Goal: Communication & Community: Answer question/provide support

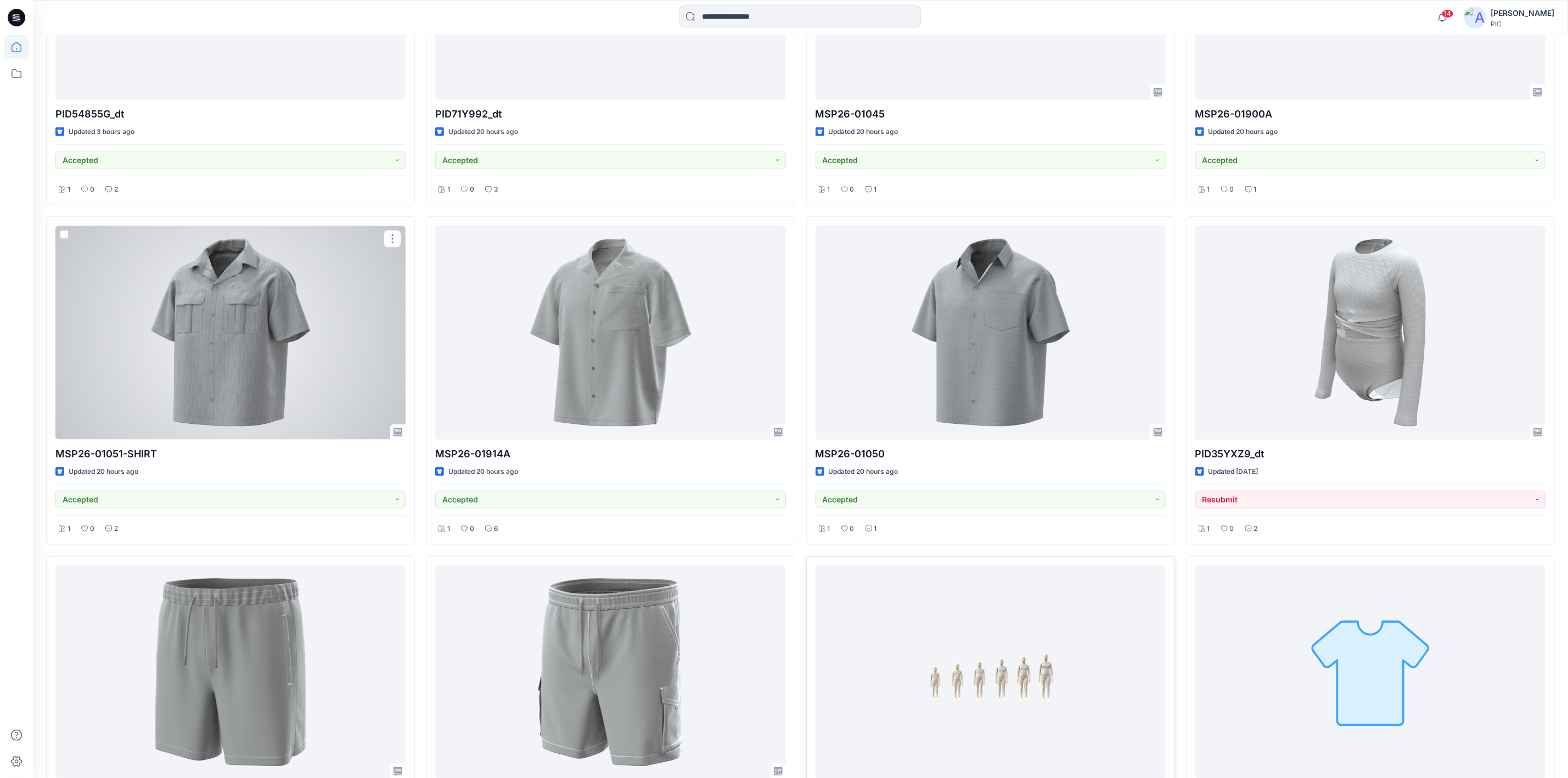
scroll to position [549, 0]
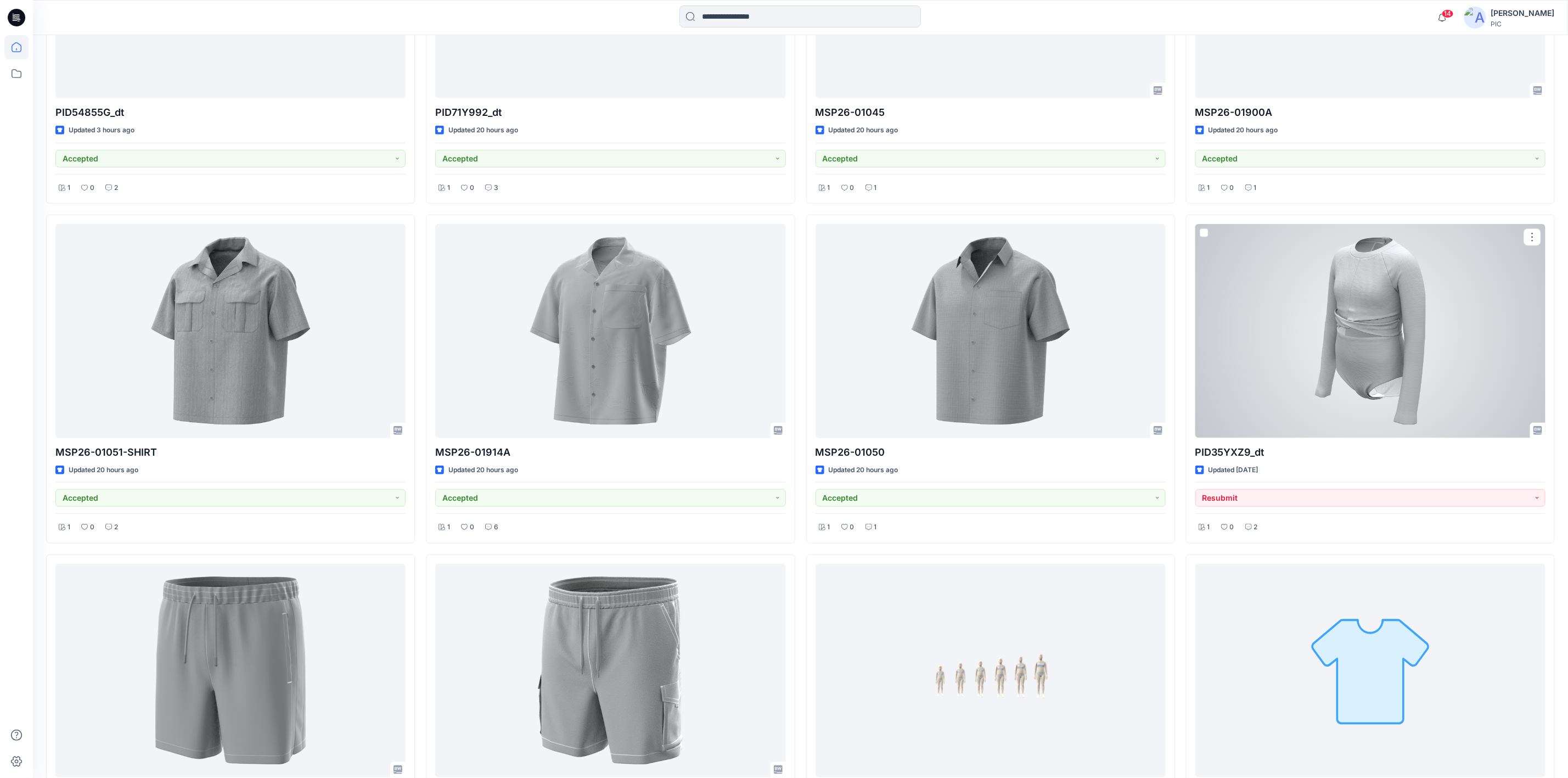
click at [1251, 321] on div at bounding box center [1370, 330] width 350 height 214
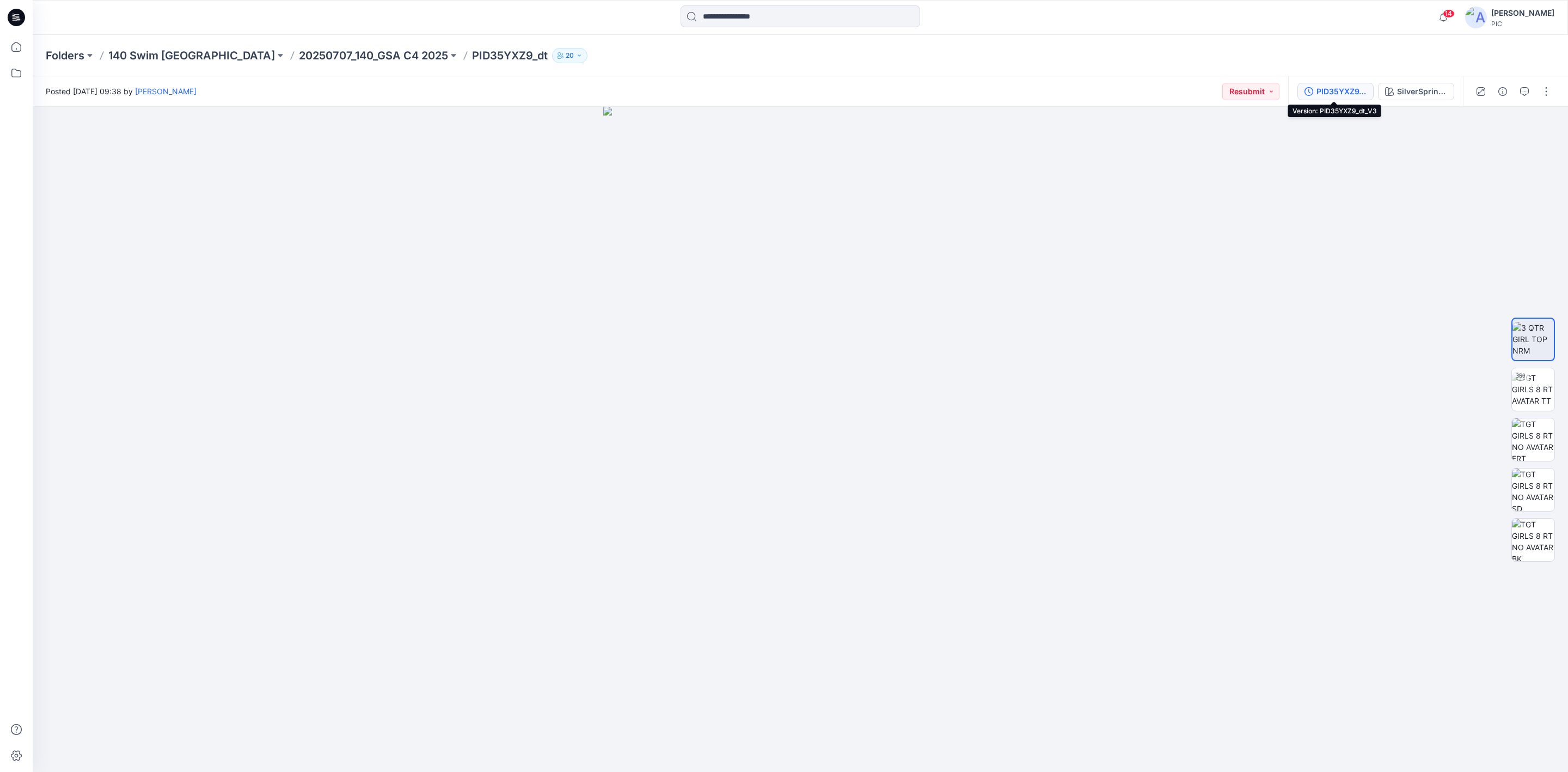
click at [1241, 92] on div "PID35YXZ9_dt_V3" at bounding box center [1341, 91] width 50 height 12
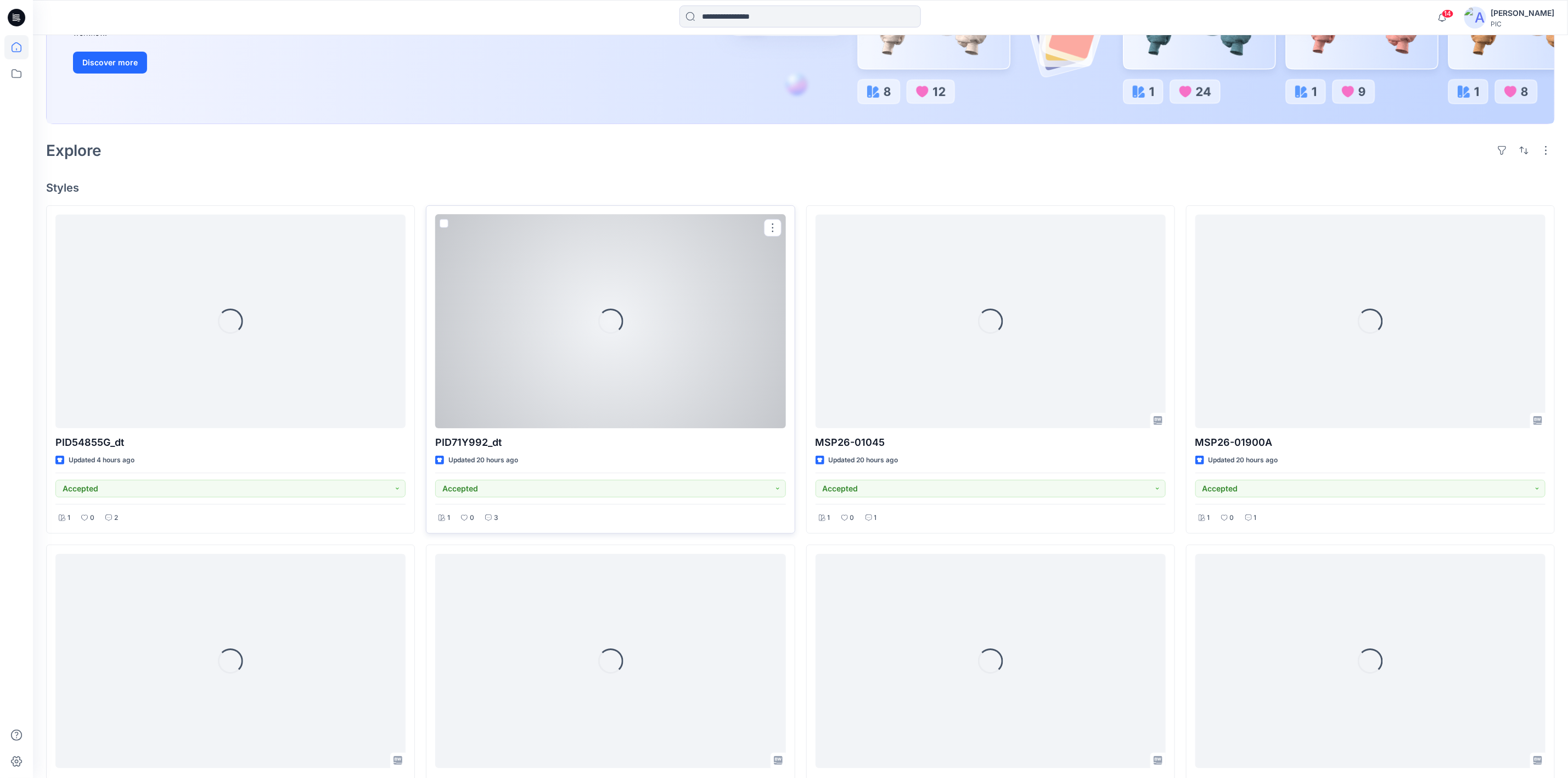
scroll to position [220, 0]
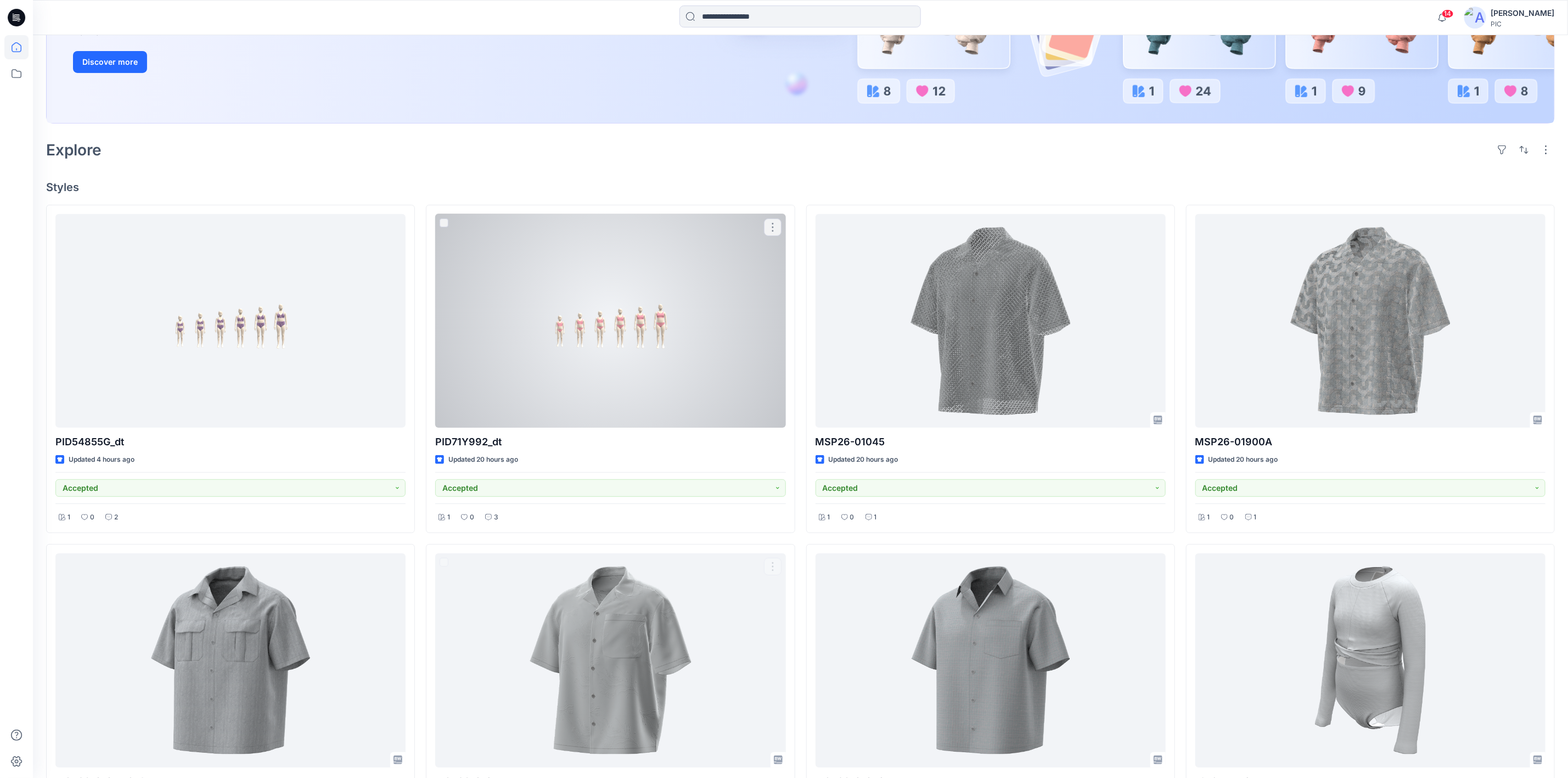
click at [611, 412] on div at bounding box center [609, 320] width 350 height 214
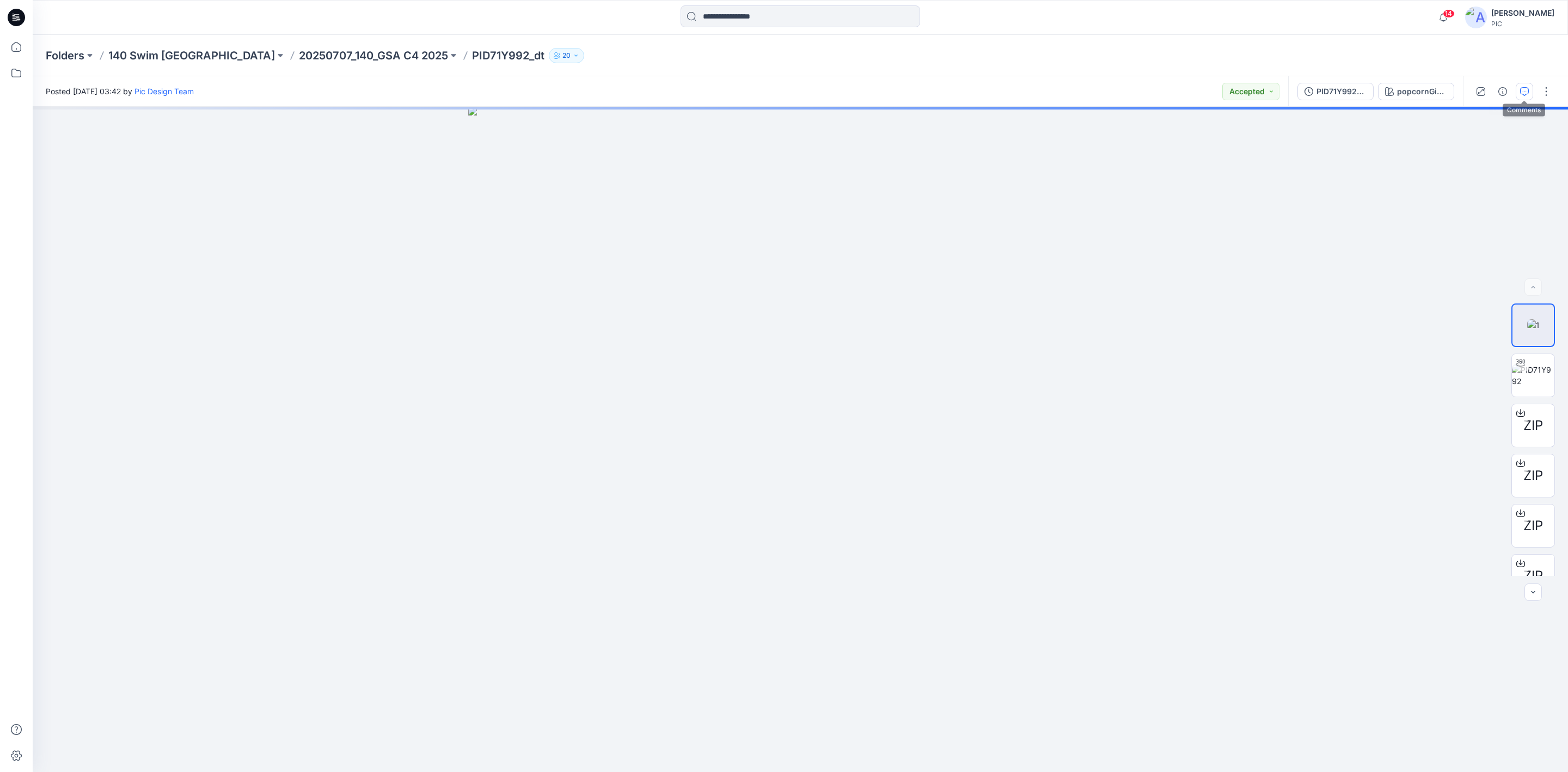
click at [1241, 90] on icon "button" at bounding box center [1524, 91] width 9 height 9
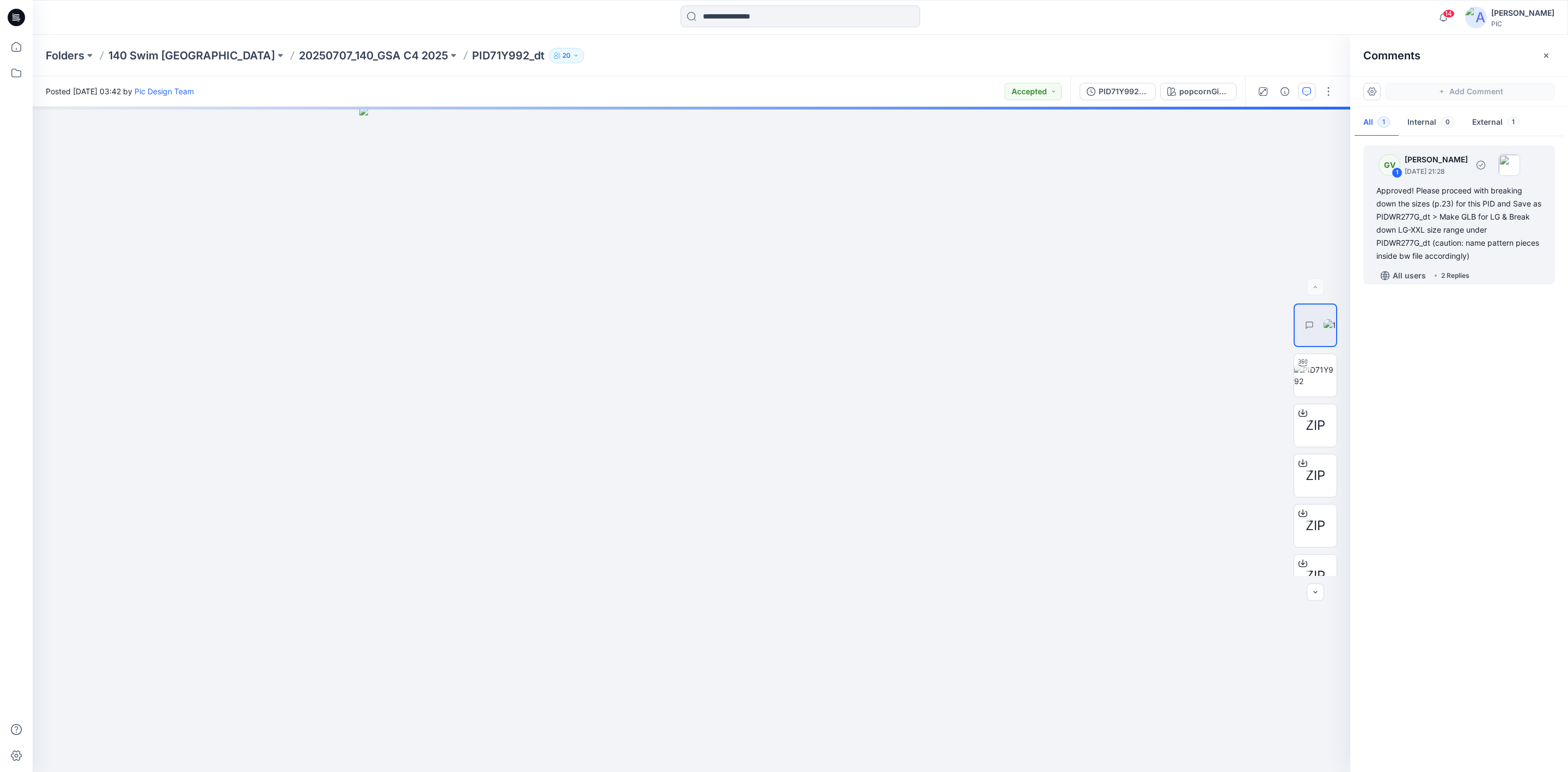
click at [1241, 278] on div "2 Replies" at bounding box center [1455, 275] width 28 height 11
click at [1241, 273] on div "2 Replies" at bounding box center [1455, 275] width 28 height 11
click at [1241, 219] on div "Approved! Please proceed with breaking down the sizes (p.23) for this PID and S…" at bounding box center [1458, 223] width 165 height 78
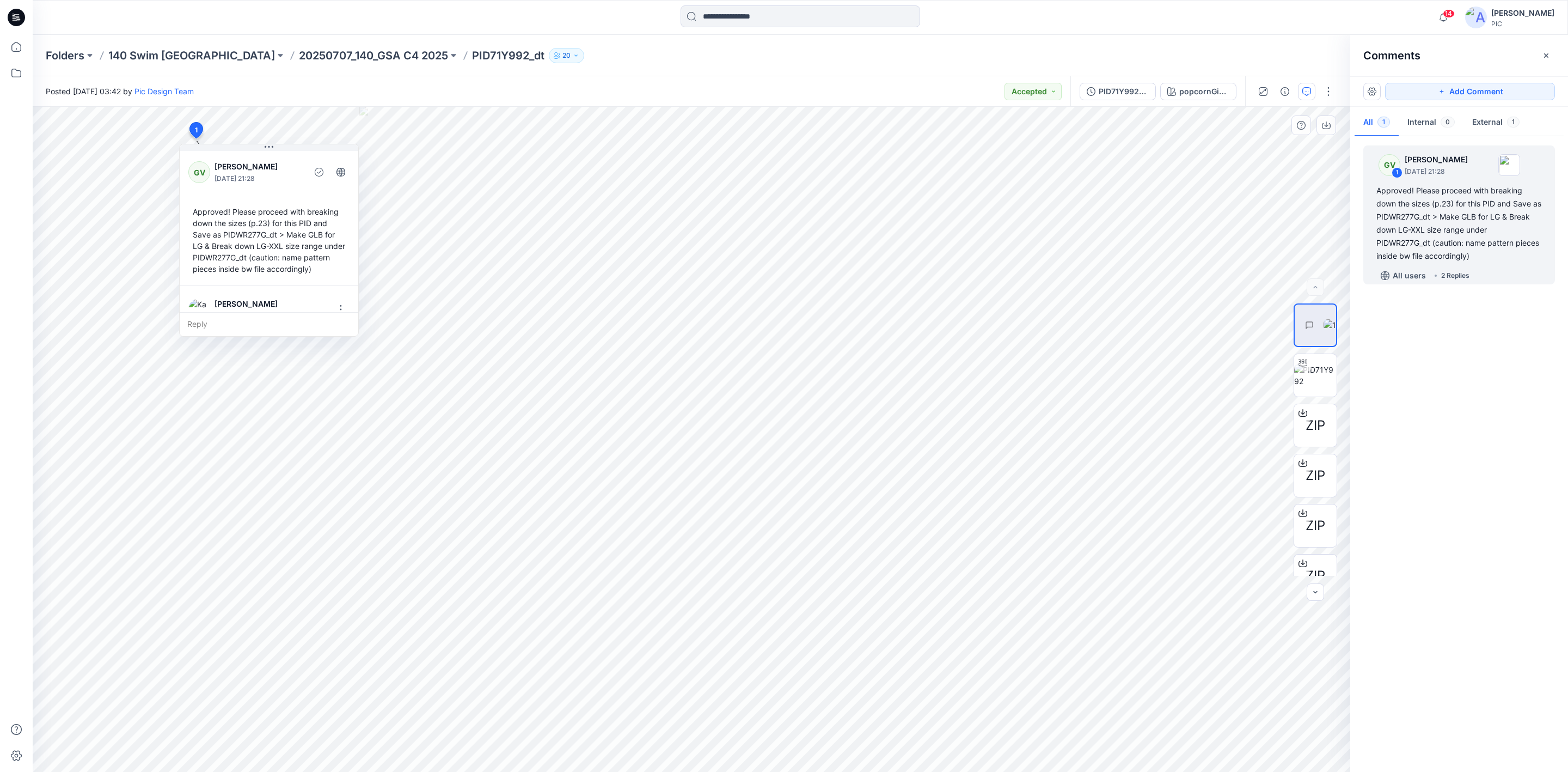
drag, startPoint x: 253, startPoint y: 302, endPoint x: 270, endPoint y: 309, distance: 18.4
click at [254, 300] on p "[PERSON_NAME]" at bounding box center [249, 303] width 71 height 13
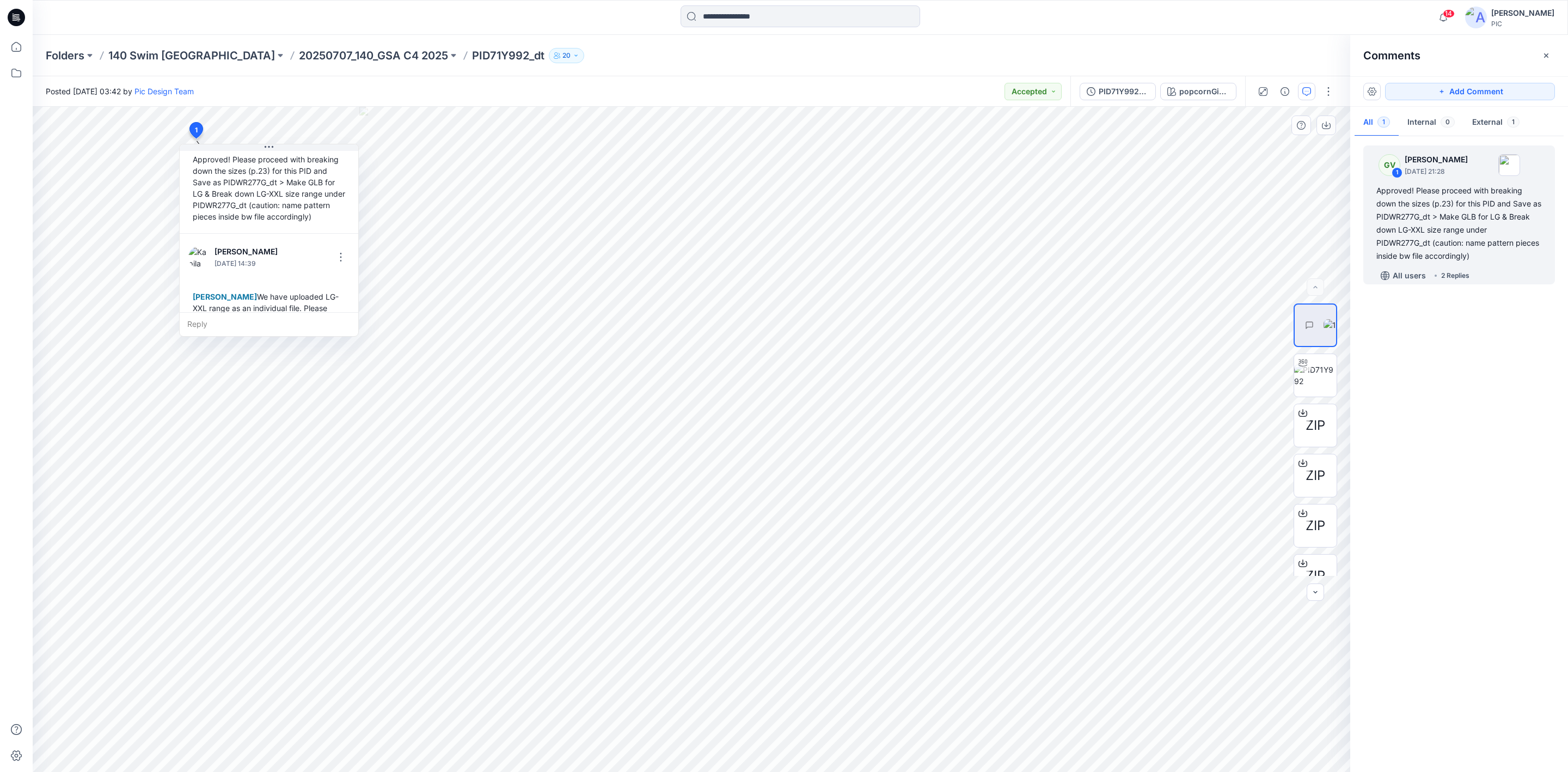
scroll to position [109, 0]
drag, startPoint x: 258, startPoint y: 238, endPoint x: 267, endPoint y: 249, distance: 14.2
click at [267, 249] on div "[PERSON_NAME] We have uploaded LG-XXL range as an individual file. Please revie…" at bounding box center [277, 263] width 161 height 43
drag, startPoint x: 270, startPoint y: 277, endPoint x: 263, endPoint y: 263, distance: 15.7
click at [263, 264] on div "[PERSON_NAME] We have uploaded LG-XXL range as an individual file. Please revie…" at bounding box center [272, 253] width 161 height 43
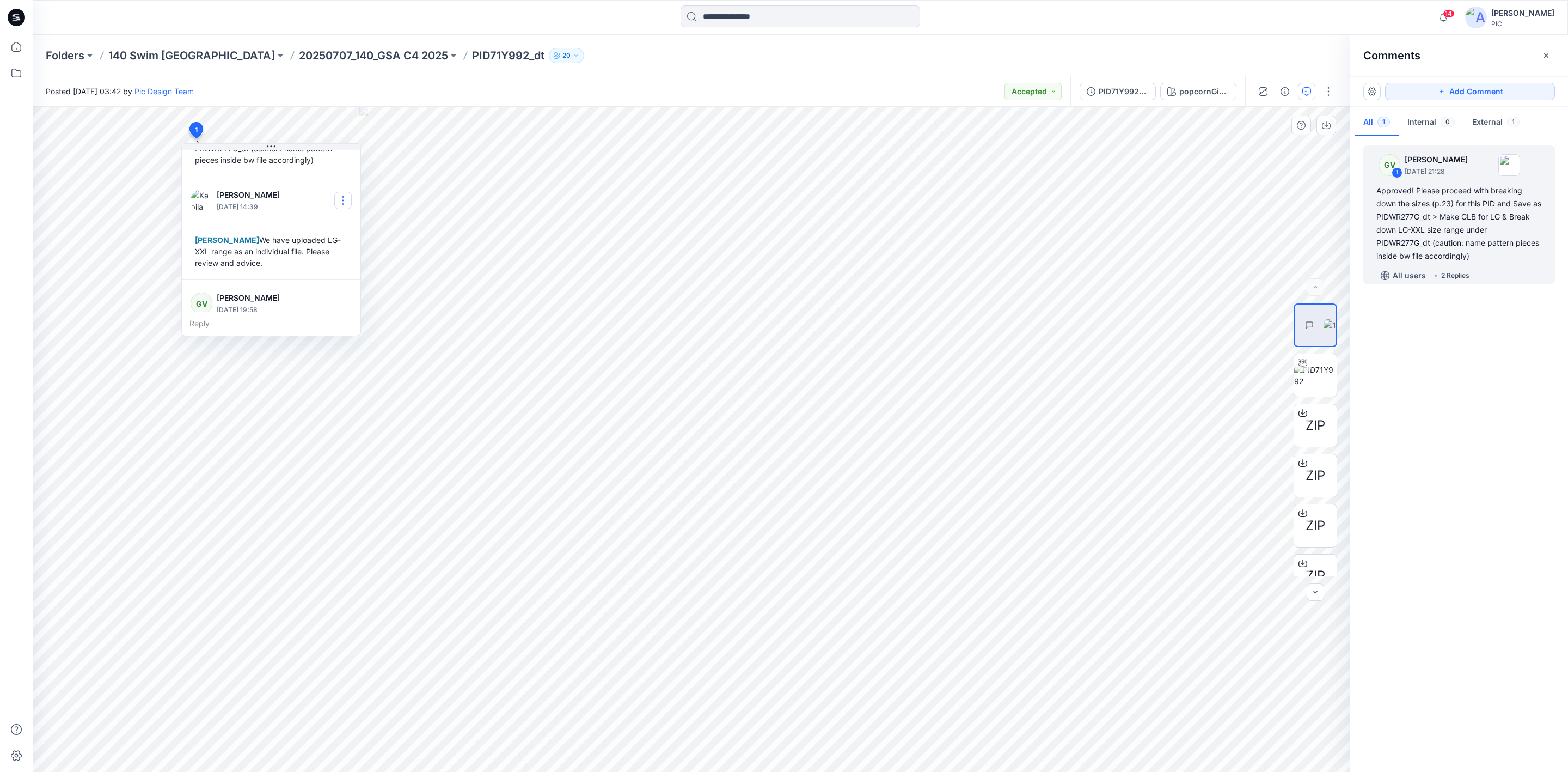
click at [339, 204] on button "button" at bounding box center [343, 201] width 18 height 18
click at [344, 223] on p "Edit comment" at bounding box center [345, 225] width 49 height 12
drag, startPoint x: 255, startPoint y: 189, endPoint x: 263, endPoint y: 202, distance: 15.3
click at [263, 202] on textarea "**********" at bounding box center [270, 189] width 179 height 26
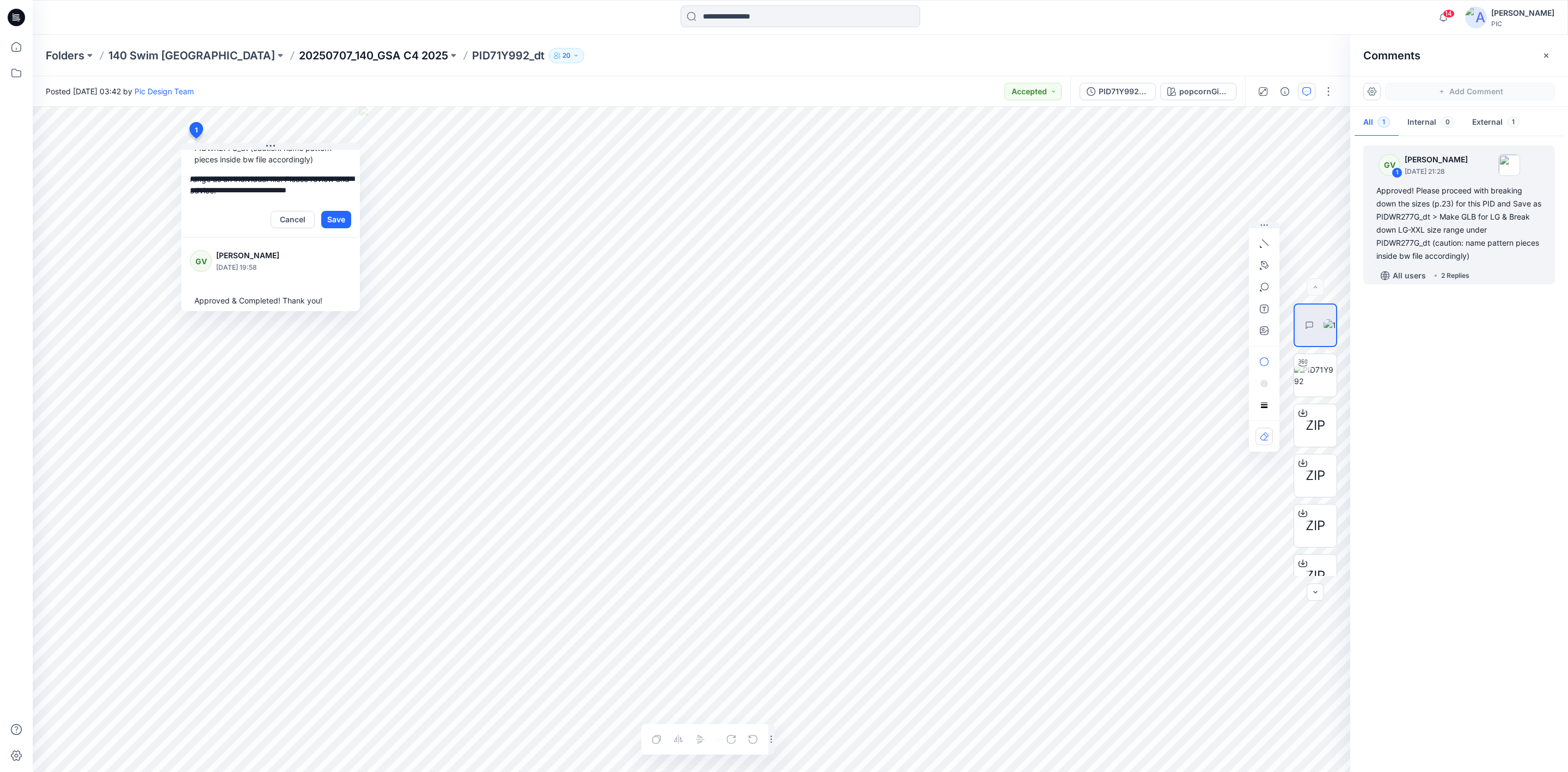
click at [299, 58] on p "20250707_140_GSA C4 2025" at bounding box center [374, 56] width 150 height 16
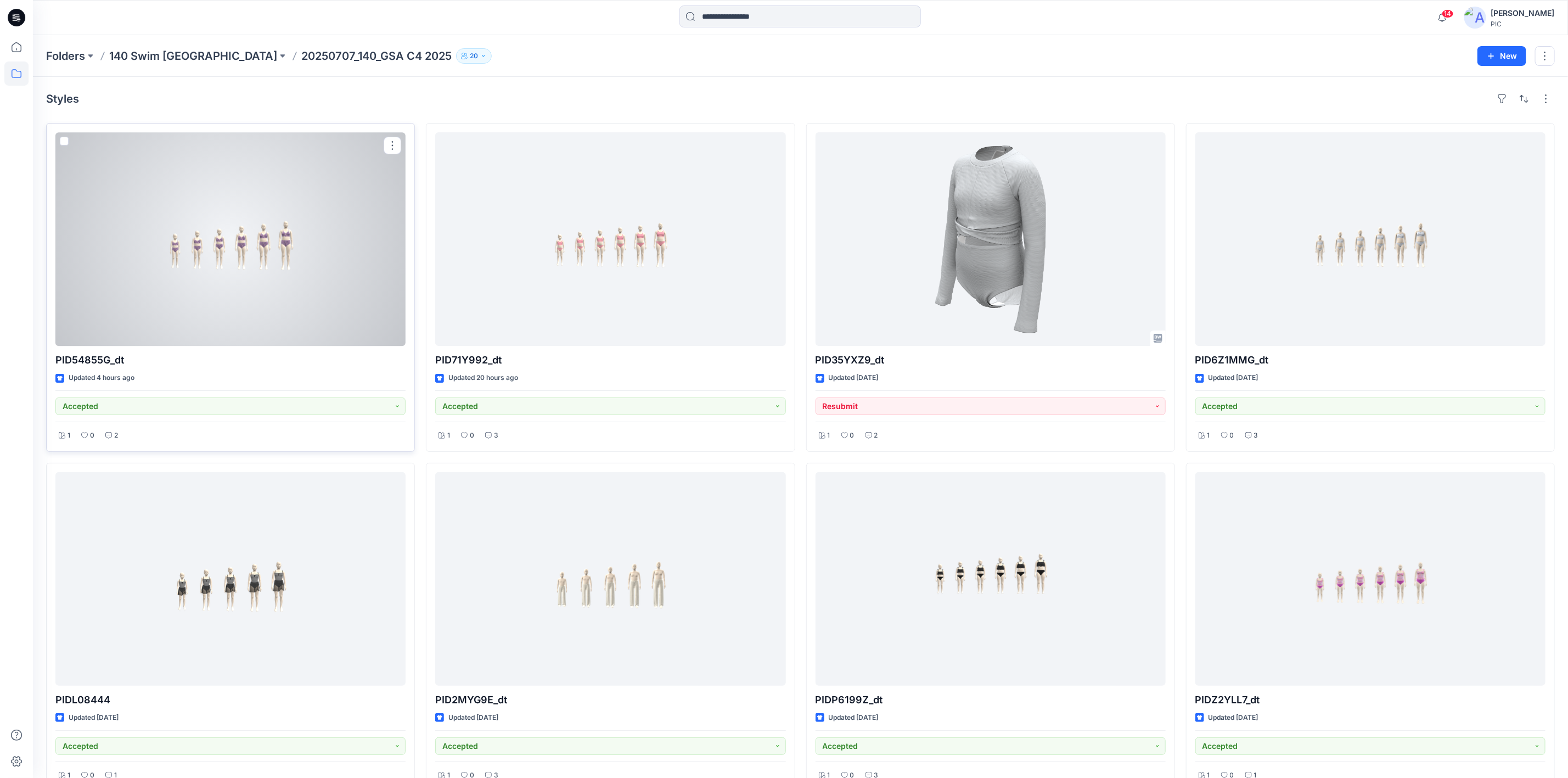
click at [244, 315] on div at bounding box center [230, 239] width 350 height 214
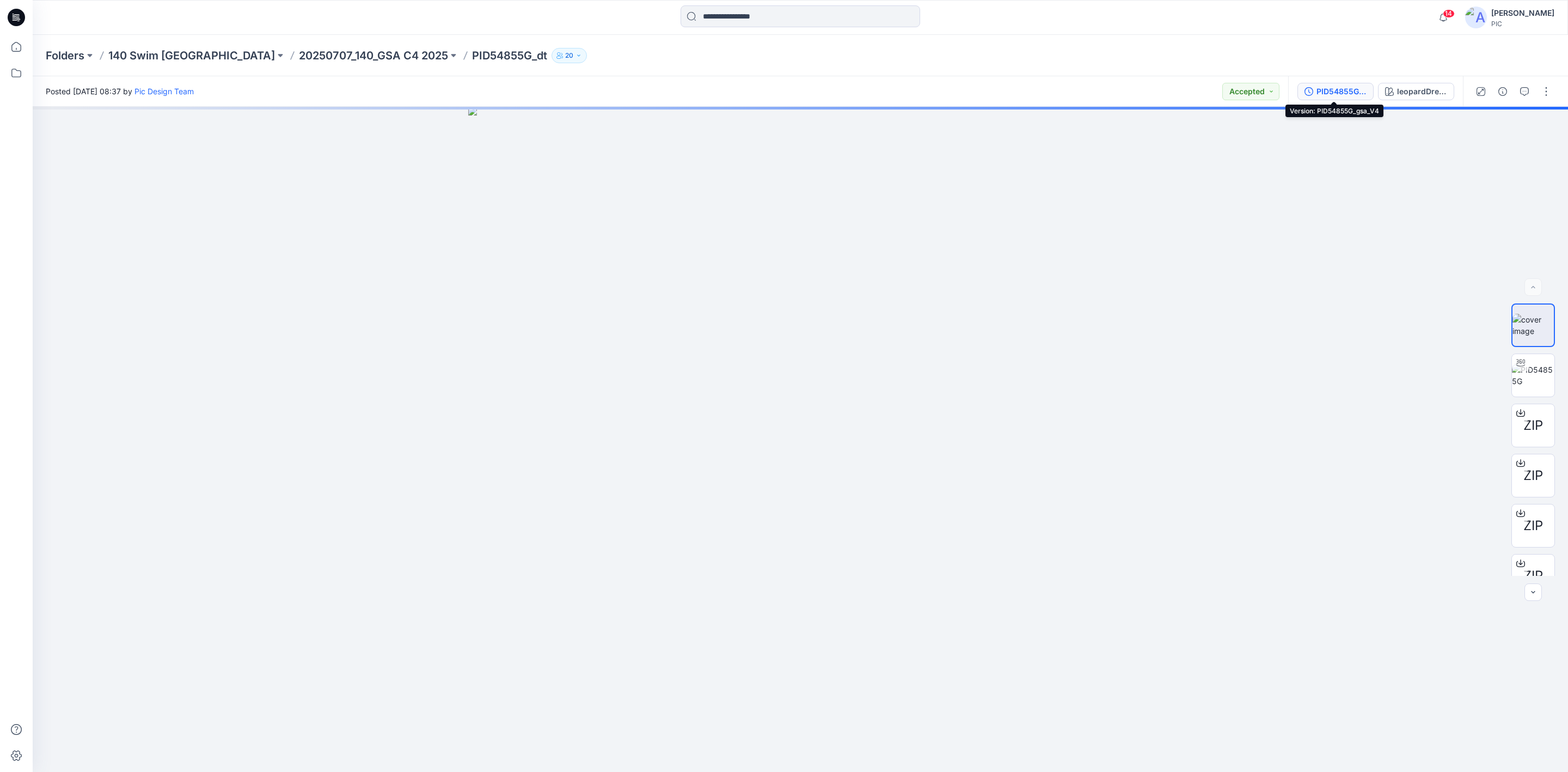
click at [1241, 90] on div "PID54855G_gsa_V4" at bounding box center [1341, 91] width 50 height 12
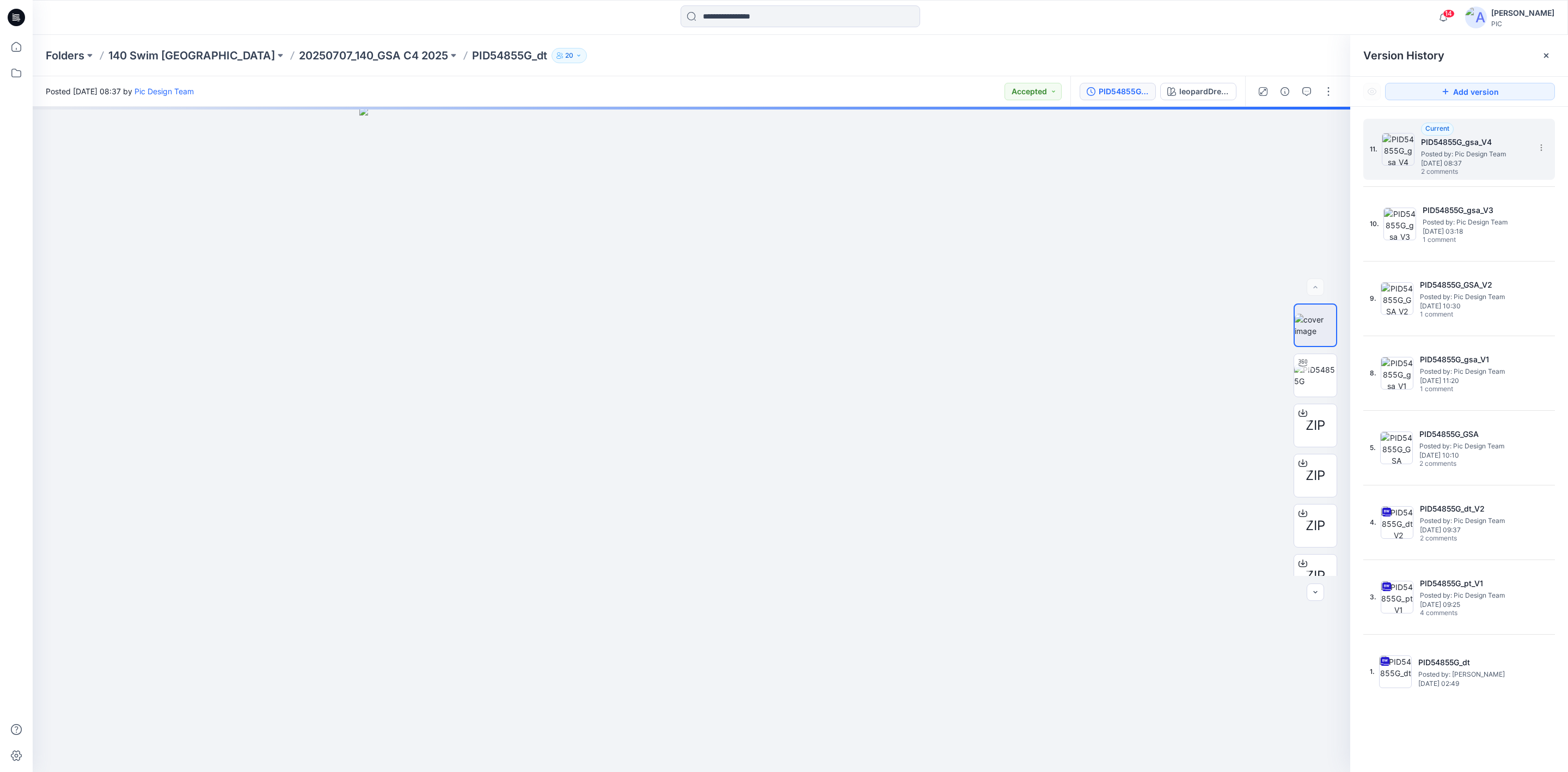
click at [1241, 151] on span "Posted by: Pic Design Team" at bounding box center [1475, 154] width 109 height 11
click at [1241, 90] on icon "button" at bounding box center [1306, 91] width 9 height 9
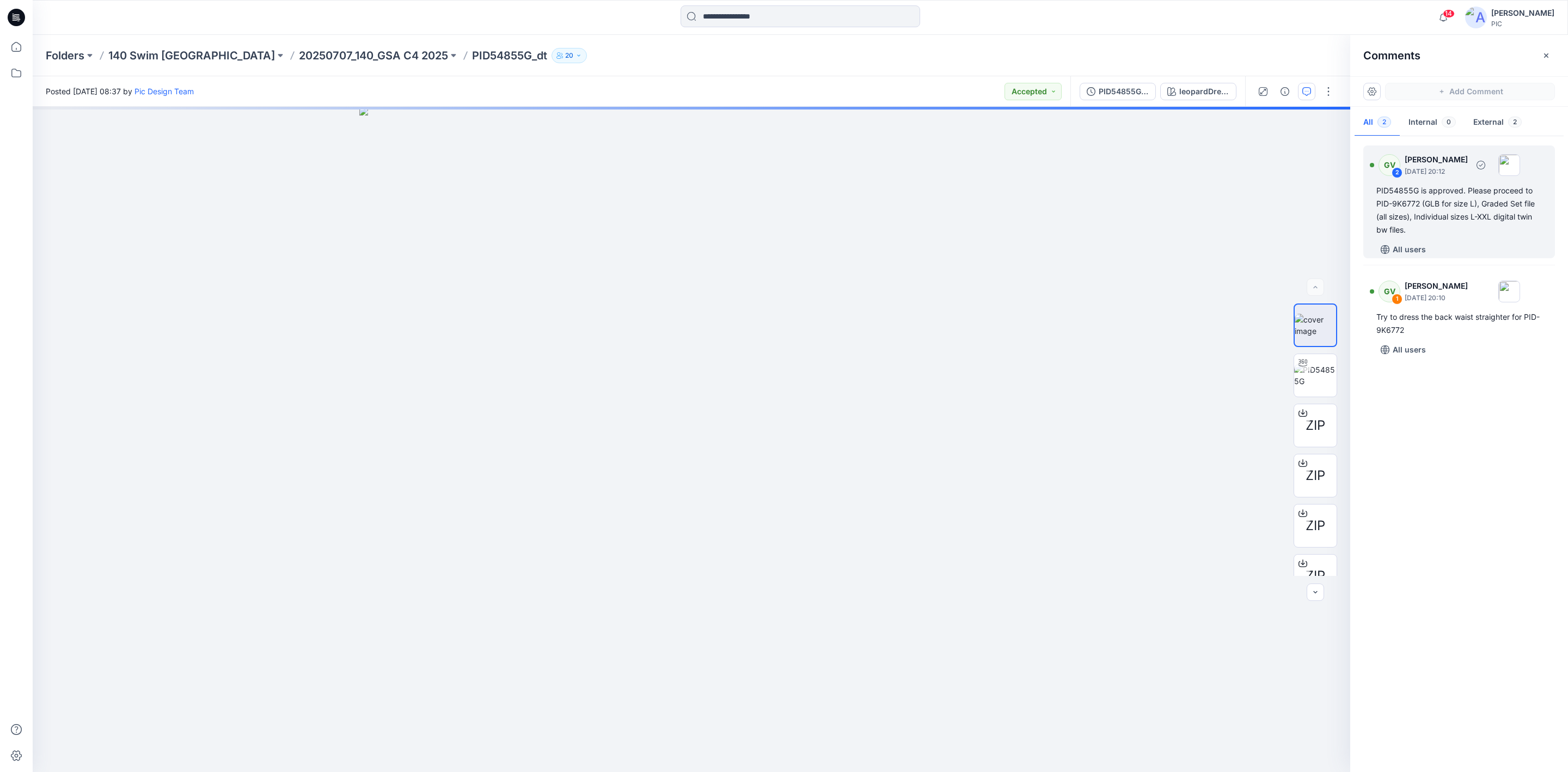
click at [1241, 204] on div "PID54855G is approved. Please proceed to PID-9K6772 (GLB for size L), Graded Se…" at bounding box center [1458, 209] width 165 height 52
click at [1241, 202] on div "PID54855G is approved. Please proceed to PID-9K6772 (GLB for size L), Graded Se…" at bounding box center [1458, 209] width 165 height 52
click at [1241, 203] on div "PID54855G is approved. Please proceed to PID-9K6772 (GLB for size L), Graded Se…" at bounding box center [1458, 209] width 165 height 52
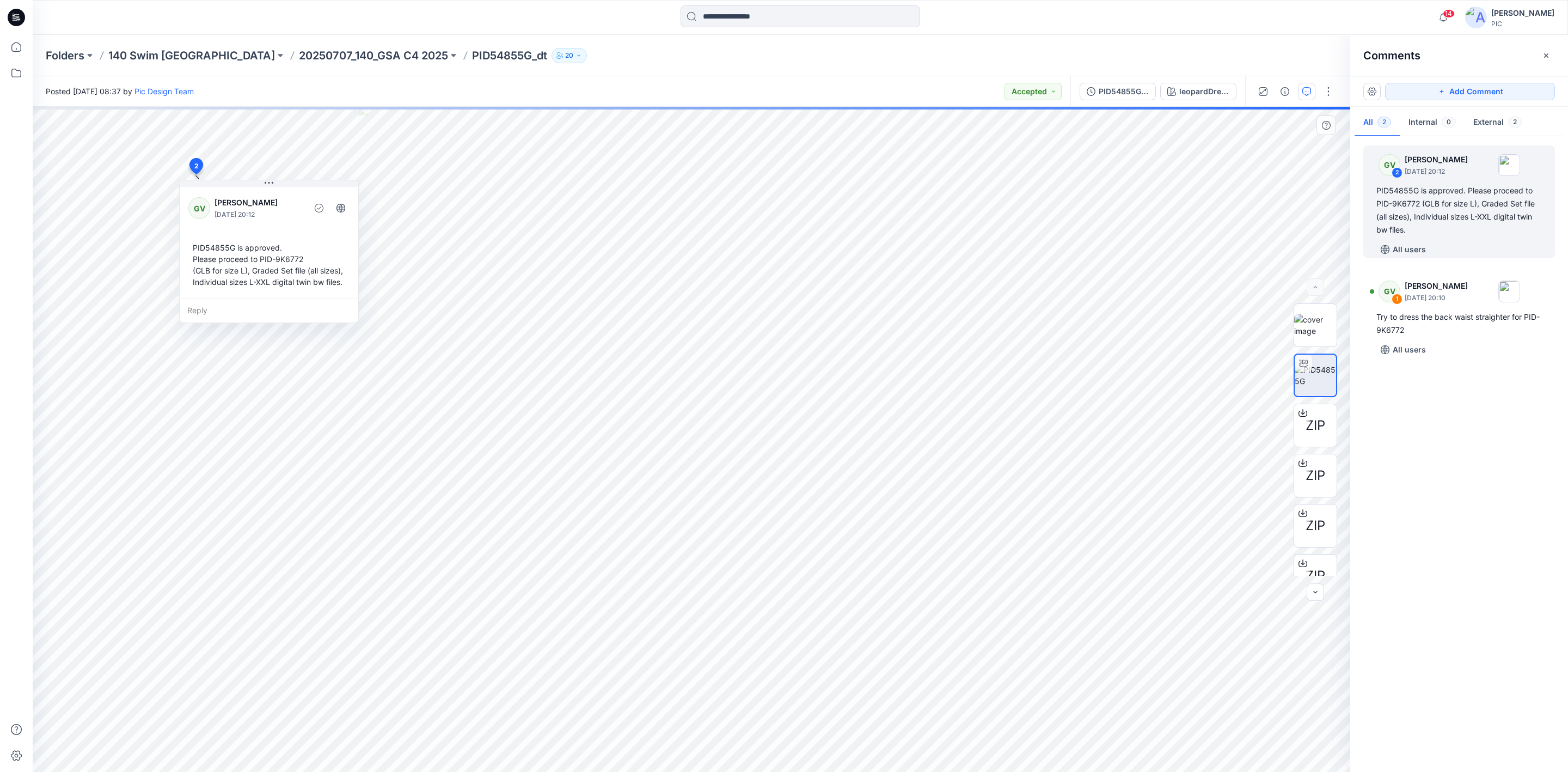
click at [226, 310] on div "Reply" at bounding box center [269, 310] width 179 height 23
click at [248, 387] on p "[EMAIL_ADDRESS][DOMAIN_NAME]" at bounding box center [259, 386] width 81 height 11
paste textarea "**********"
type textarea "**********"
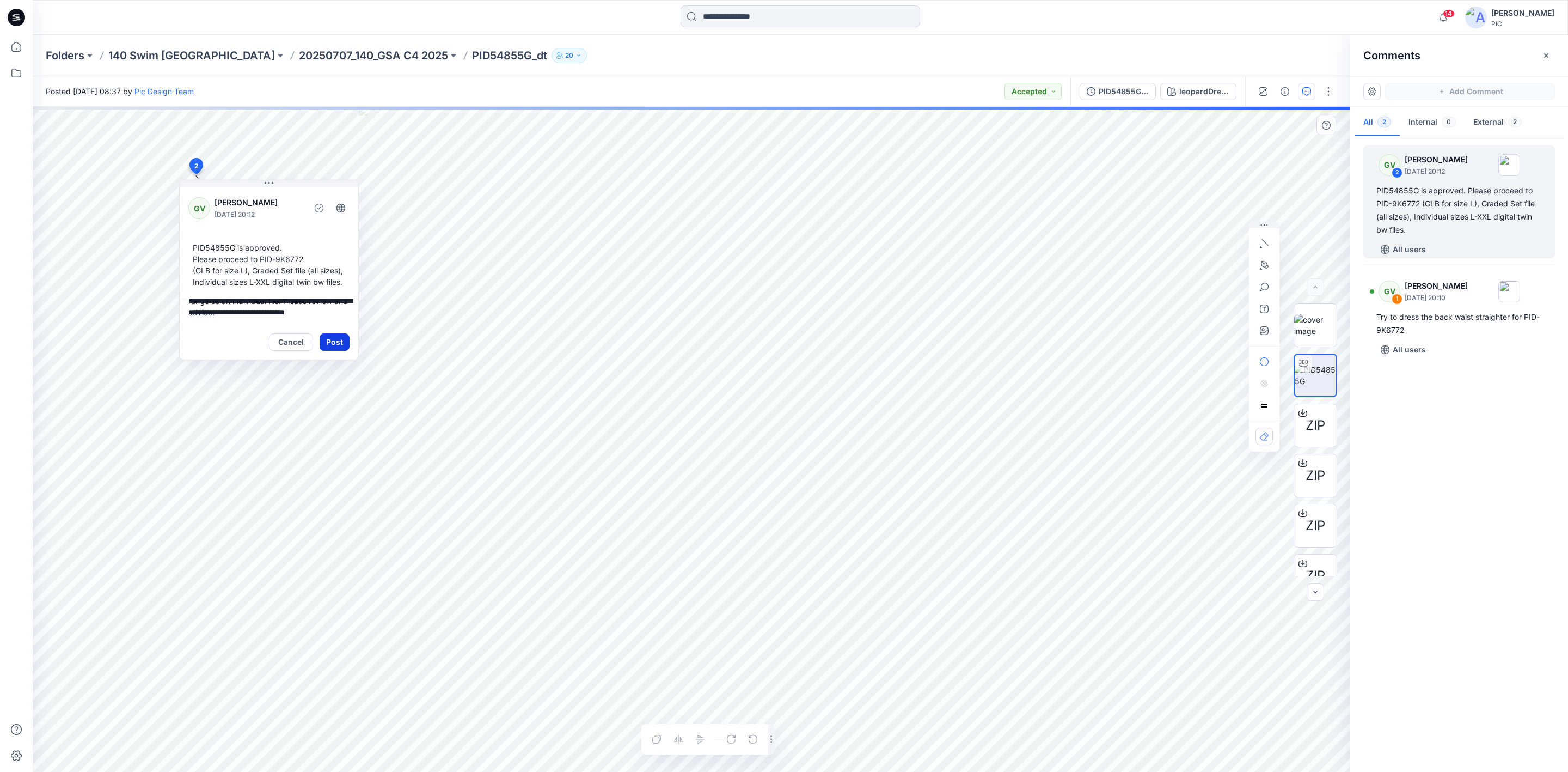
click at [329, 339] on button "Post" at bounding box center [335, 342] width 30 height 18
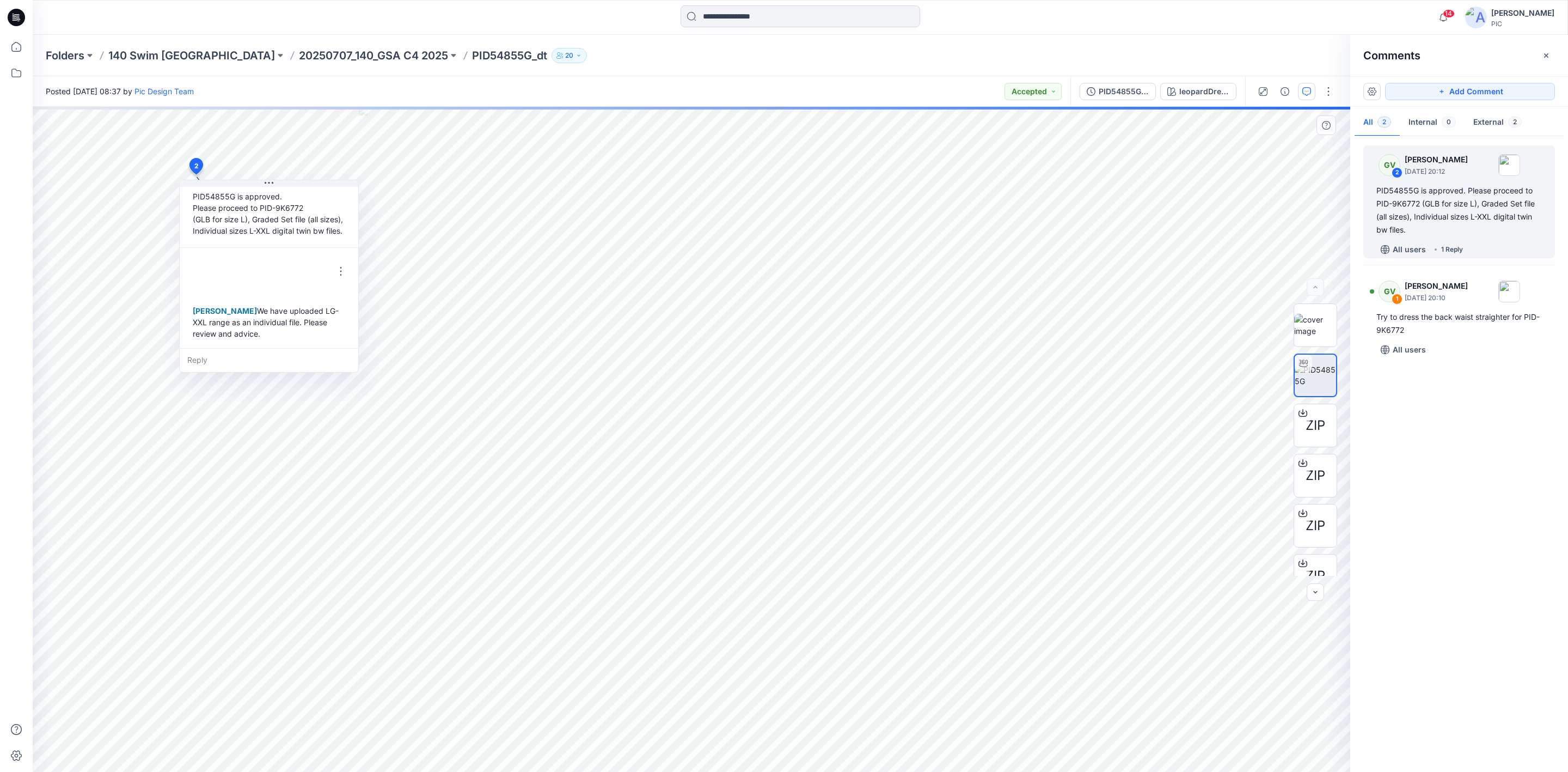
scroll to position [53, 0]
